Goal: Download file/media

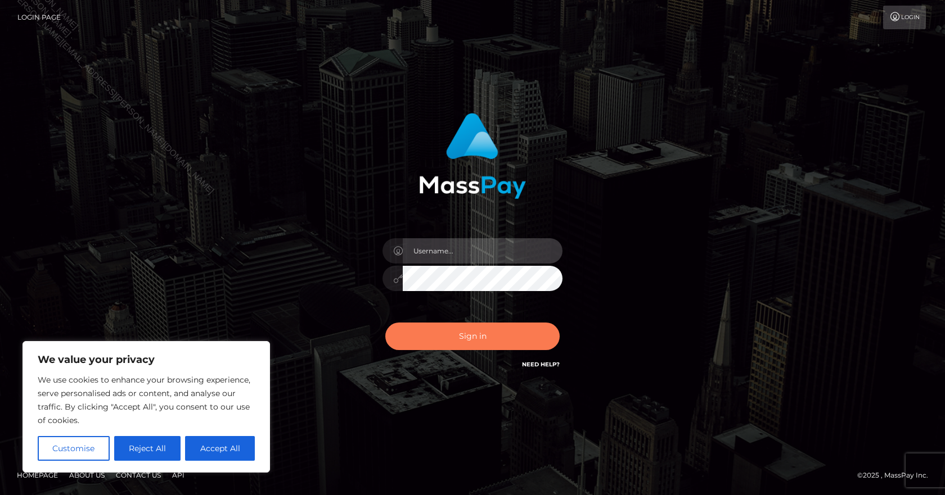
type input "Paula.B2Spin"
click at [452, 337] on button "Sign in" at bounding box center [472, 337] width 174 height 28
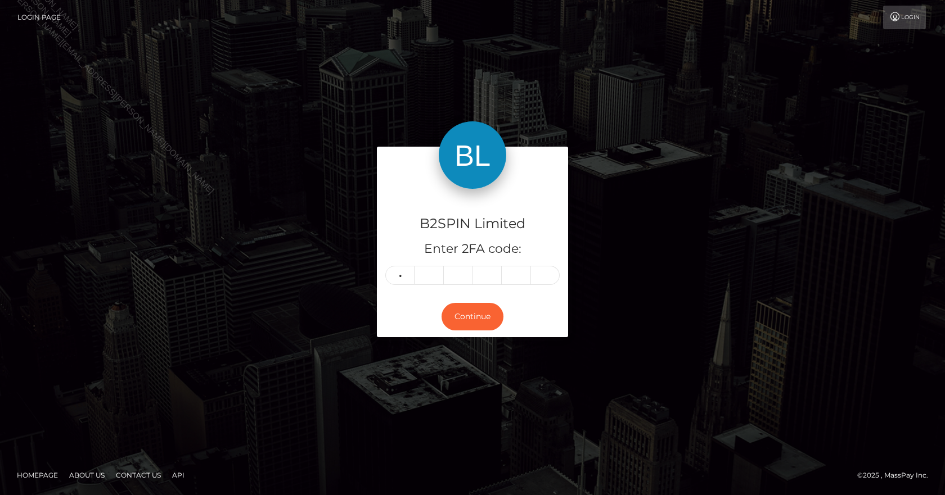
type input "6"
type input "2"
type input "3"
type input "0"
type input "2"
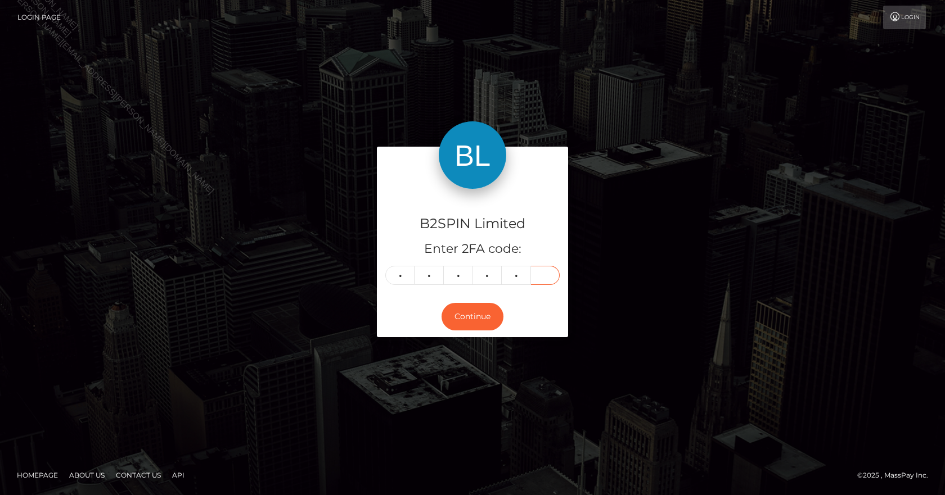
type input "3"
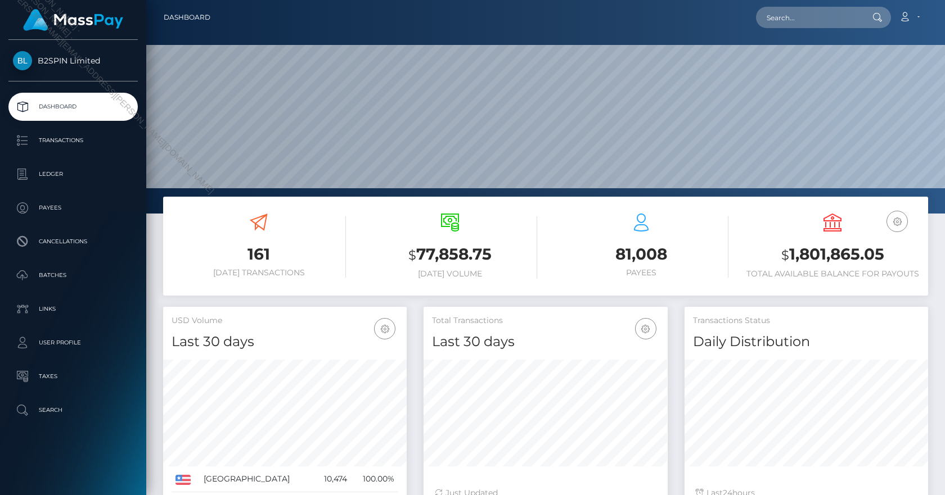
scroll to position [200, 244]
click at [95, 134] on p "Transactions" at bounding box center [73, 140] width 120 height 17
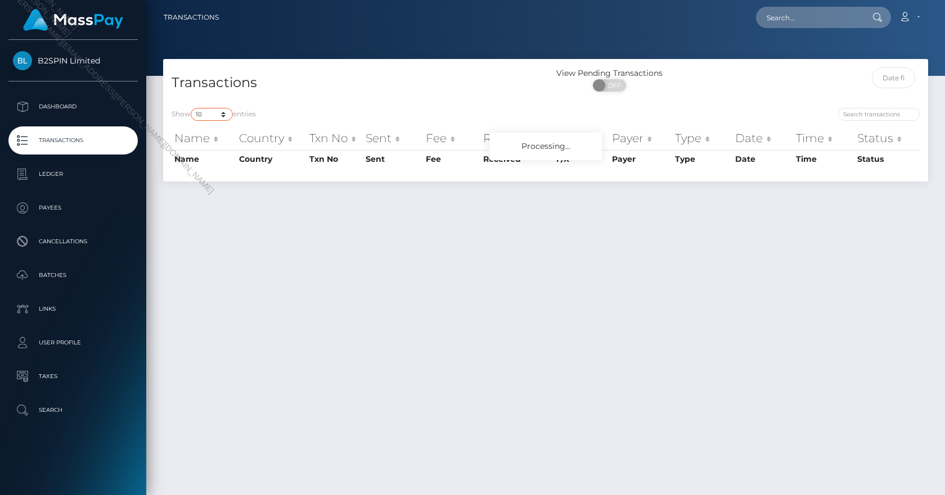
click at [206, 112] on select "10 25 50 100 250 500 1,000 3,500" at bounding box center [212, 114] width 42 height 13
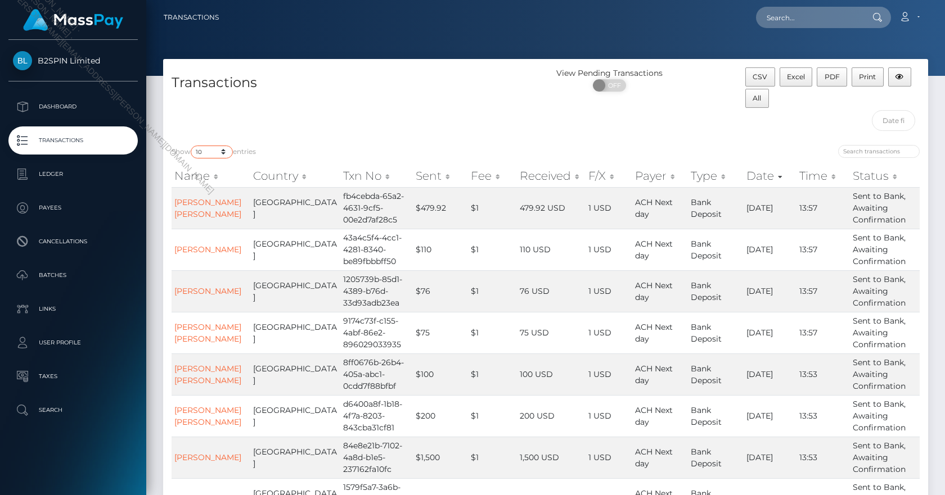
select select "3500"
click at [192, 146] on select "10 25 50 100 250 500 1,000 3,500" at bounding box center [212, 152] width 42 height 13
click at [795, 73] on span "Excel" at bounding box center [796, 77] width 18 height 8
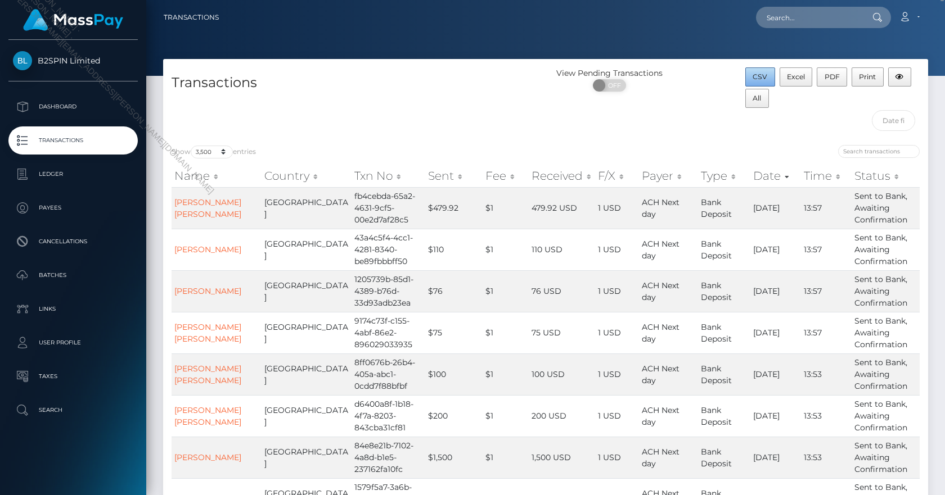
click at [756, 71] on button "CSV" at bounding box center [760, 76] width 30 height 19
click at [790, 80] on span "Excel" at bounding box center [796, 77] width 18 height 8
